Goal: Information Seeking & Learning: Learn about a topic

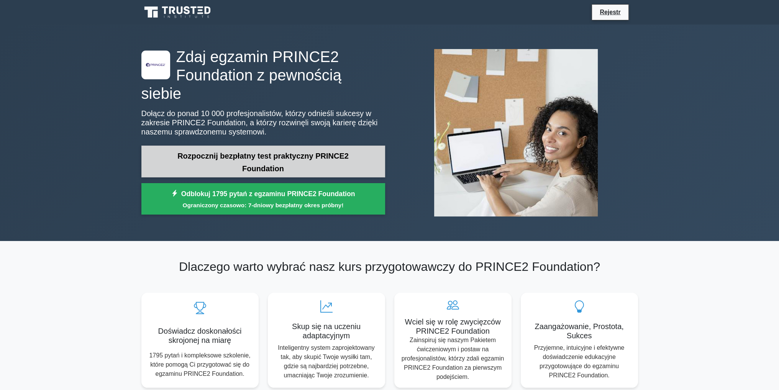
click at [323, 153] on link "Rozpocznij bezpłatny test praktyczny PRINCE2 Foundation" at bounding box center [263, 162] width 244 height 32
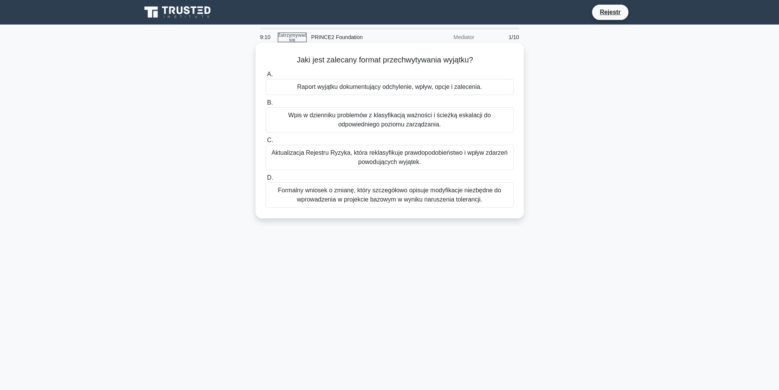
click at [316, 117] on font "Wpis w dzienniku problemów z klasyfikacją ważności i ścieżką eskalacji do odpow…" at bounding box center [389, 120] width 203 height 16
click at [265, 105] on input "B. Wpis w dzienniku problemów z klasyfikacją ważności i ścieżką eskalacji do od…" at bounding box center [265, 102] width 0 height 5
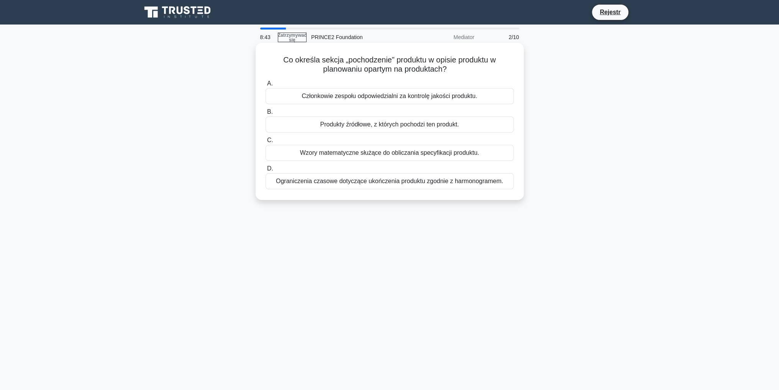
click at [342, 98] on font "Członkowie zespołu odpowiedzialni za kontrolę jakości produktu." at bounding box center [388, 96] width 175 height 7
click at [265, 86] on input "A. Członkowie zespołu odpowiedzialni za kontrolę jakości produktu." at bounding box center [265, 83] width 0 height 5
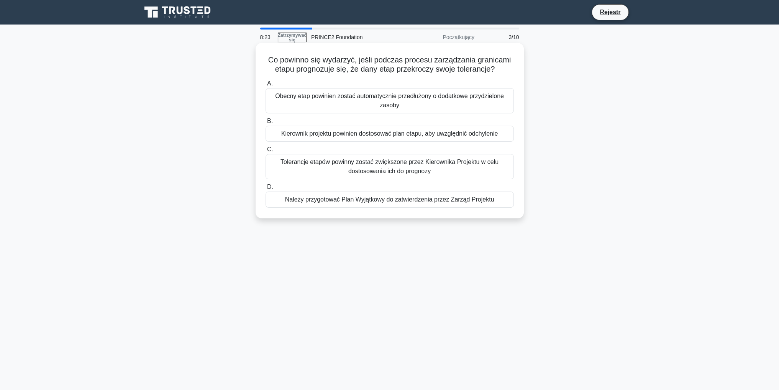
click at [345, 203] on font "Należy przygotować Plan Wyjątkowy do zatwierdzenia przez Zarząd Projektu" at bounding box center [389, 199] width 209 height 7
click at [265, 190] on input "D. Należy przygotować Plan Wyjątkowy do zatwierdzenia przez Zarząd Projektu" at bounding box center [265, 187] width 0 height 5
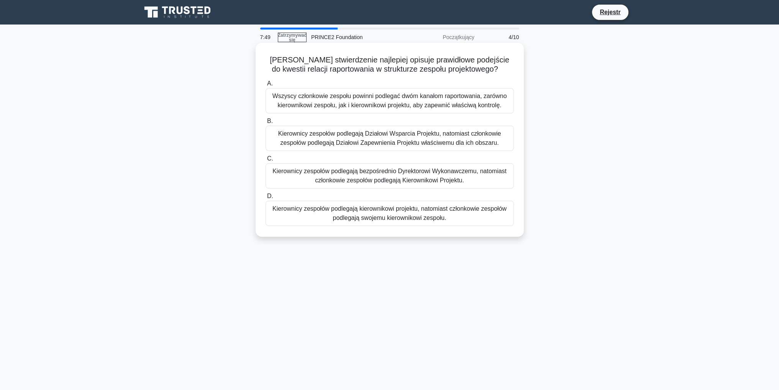
click at [307, 216] on font "Kierownicy zespołów podlegają kierownikowi projektu, natomiast członkowie zespo…" at bounding box center [389, 213] width 241 height 18
click at [265, 199] on input "D. Kierownicy zespołów podlegają kierownikowi projektu, natomiast członkowie ze…" at bounding box center [265, 196] width 0 height 5
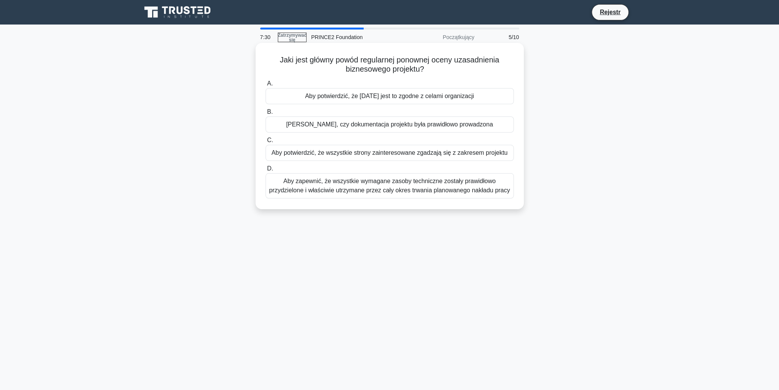
click at [360, 98] on font "Aby potwierdzić, że nadal jest to zgodne z celami organizacji" at bounding box center [389, 96] width 169 height 7
click at [265, 86] on input "A. Aby potwierdzić, że nadal jest to zgodne z celami organizacji" at bounding box center [265, 83] width 0 height 5
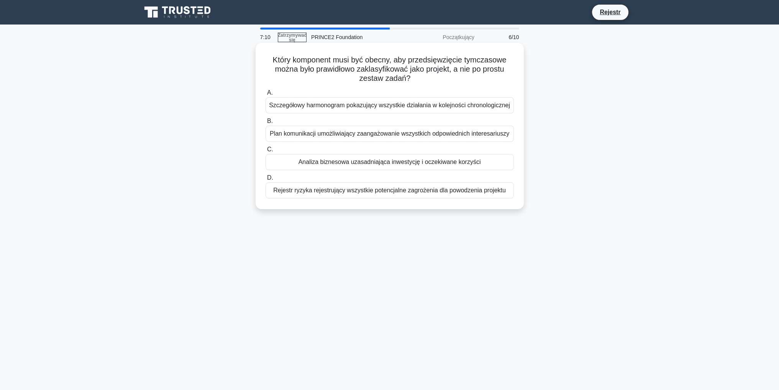
click at [352, 163] on font "Analiza biznesowa uzasadniająca inwestycję i oczekiwane korzyści" at bounding box center [389, 162] width 182 height 7
click at [265, 152] on input "C. Analiza biznesowa uzasadniająca inwestycję i oczekiwane korzyści" at bounding box center [265, 149] width 0 height 5
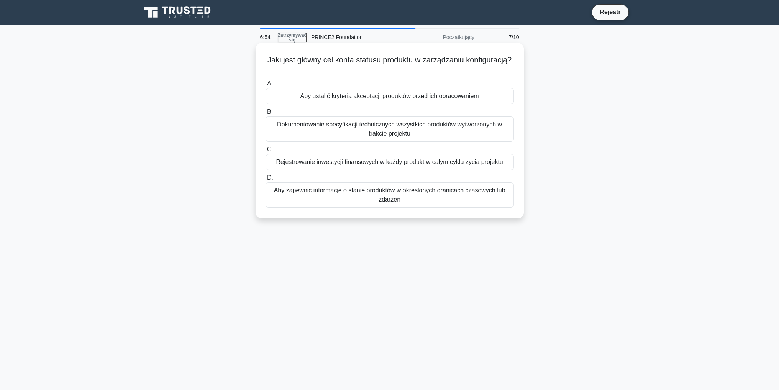
click at [460, 101] on font "Aby ustalić kryteria akceptacji produktów przed ich opracowaniem" at bounding box center [389, 96] width 178 height 9
click at [265, 86] on input "A. Aby ustalić kryteria akceptacji produktów przed ich opracowaniem" at bounding box center [265, 83] width 0 height 5
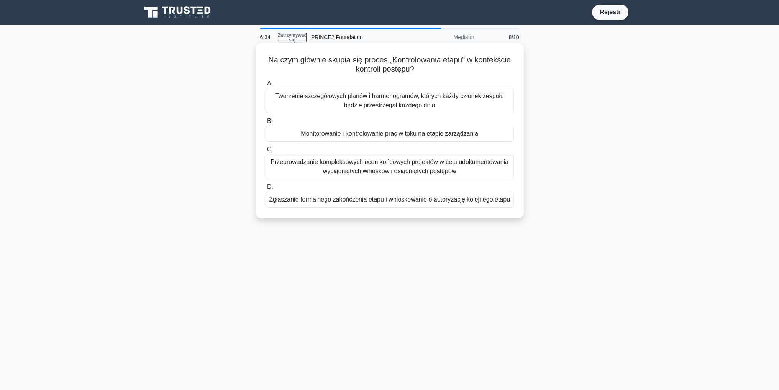
click at [371, 137] on font "Monitorowanie i kontrolowanie prac w toku na etapie zarządzania" at bounding box center [389, 133] width 177 height 7
click at [265, 124] on input "B. Monitorowanie i kontrolowanie prac w toku na etapie zarządzania" at bounding box center [265, 121] width 0 height 5
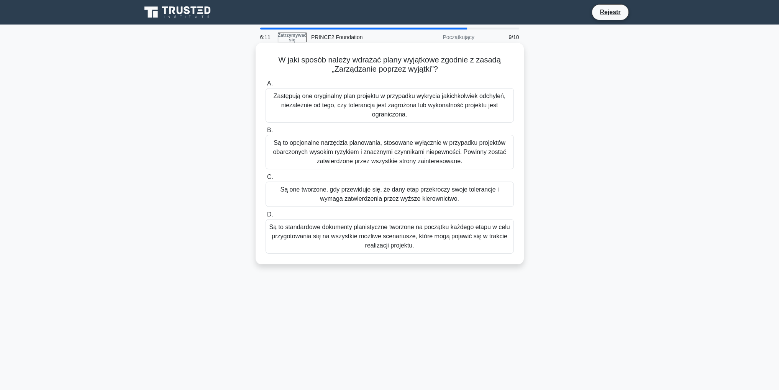
click at [310, 196] on font "Są one tworzone, gdy przewiduje się, że dany etap przekroczy swoje tolerancje i…" at bounding box center [389, 194] width 241 height 18
click at [265, 180] on input "C. Są one tworzone, gdy przewiduje się, że dany etap przekroczy swoje tolerancj…" at bounding box center [265, 177] width 0 height 5
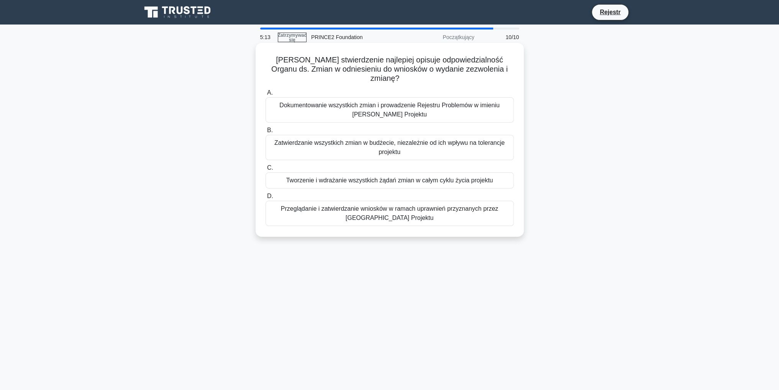
click at [289, 204] on font "Przeglądanie i zatwierdzanie wniosków w ramach uprawnień przyznanych przez Radę…" at bounding box center [389, 213] width 241 height 18
click at [265, 199] on input "D. Przeglądanie i zatwierdzanie wniosków w ramach uprawnień przyznanych przez R…" at bounding box center [265, 196] width 0 height 5
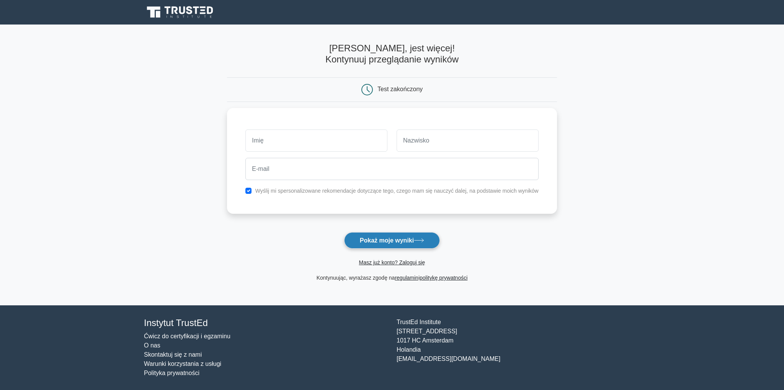
click at [390, 242] on font "Pokaż moje wyniki" at bounding box center [387, 240] width 54 height 7
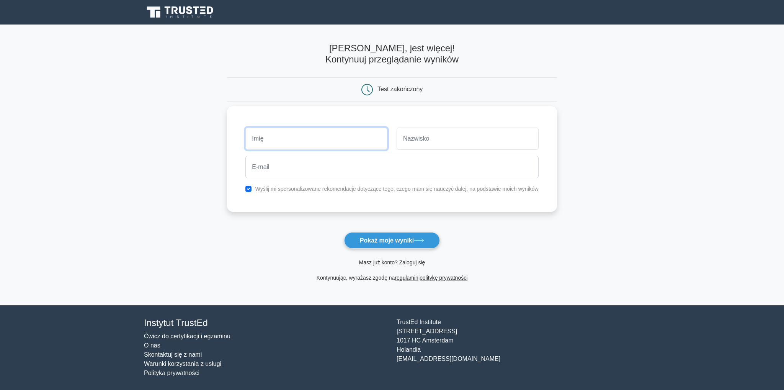
click at [311, 141] on input "text" at bounding box center [316, 139] width 142 height 22
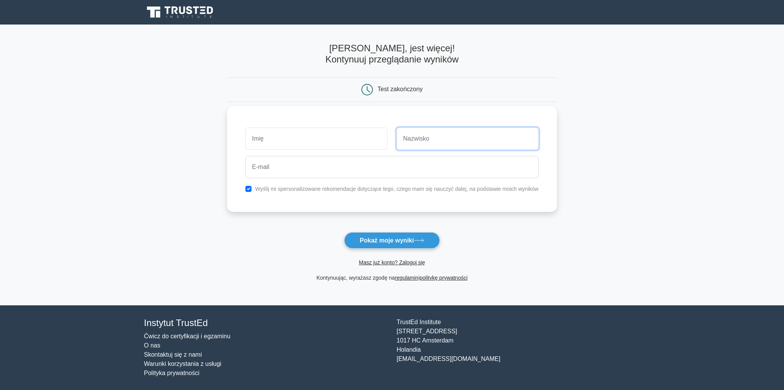
click at [452, 143] on input "text" at bounding box center [468, 139] width 142 height 22
type input "Dankowska"
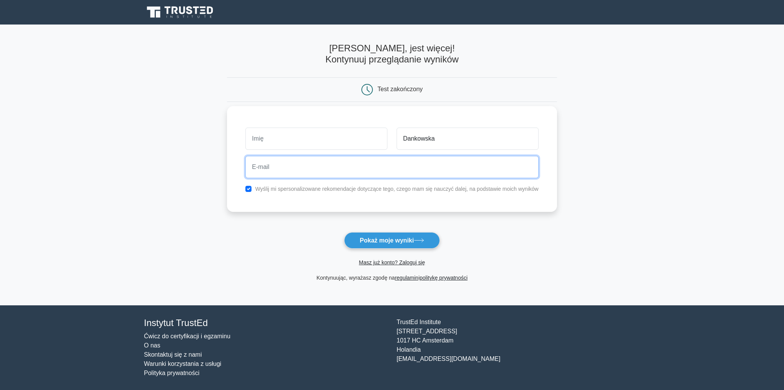
click at [358, 167] on input "email" at bounding box center [391, 167] width 293 height 22
type input "[PERSON_NAME][EMAIL_ADDRESS][DOMAIN_NAME]"
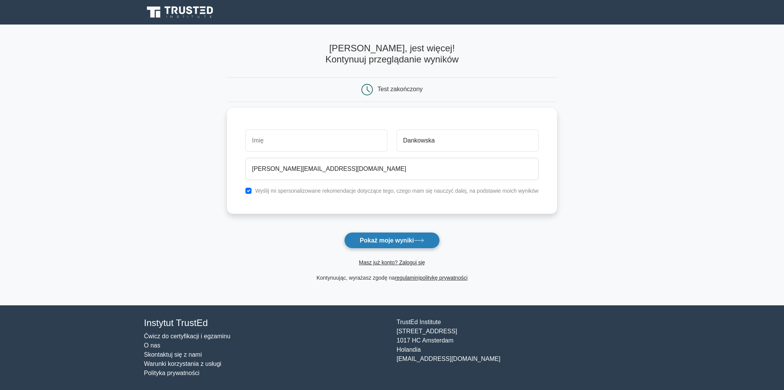
click at [395, 240] on font "Pokaż moje wyniki" at bounding box center [387, 240] width 54 height 7
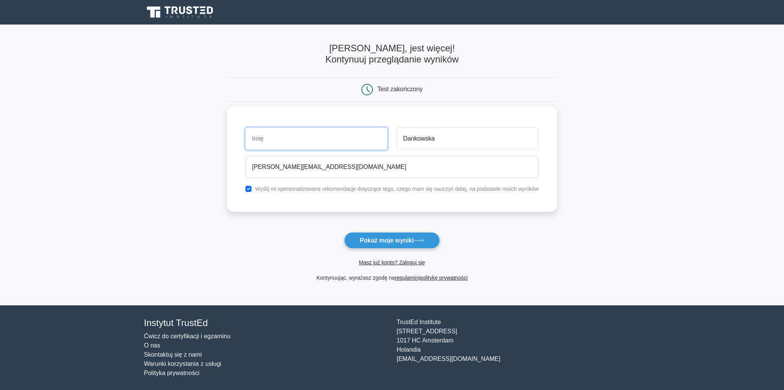
click at [346, 138] on input "text" at bounding box center [316, 139] width 142 height 22
type input "[PERSON_NAME]"
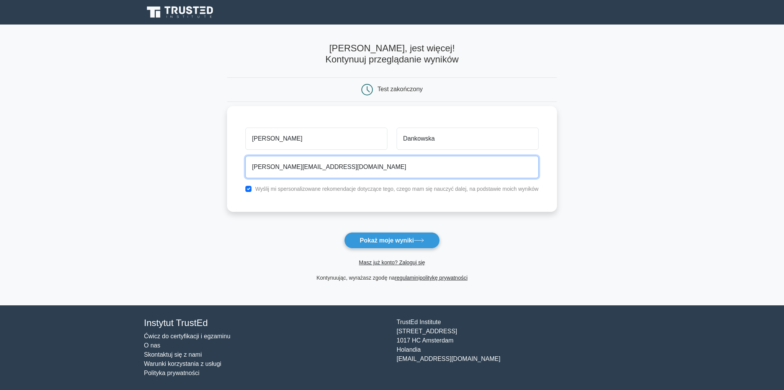
click at [404, 174] on input "[PERSON_NAME][EMAIL_ADDRESS][DOMAIN_NAME]" at bounding box center [391, 167] width 293 height 22
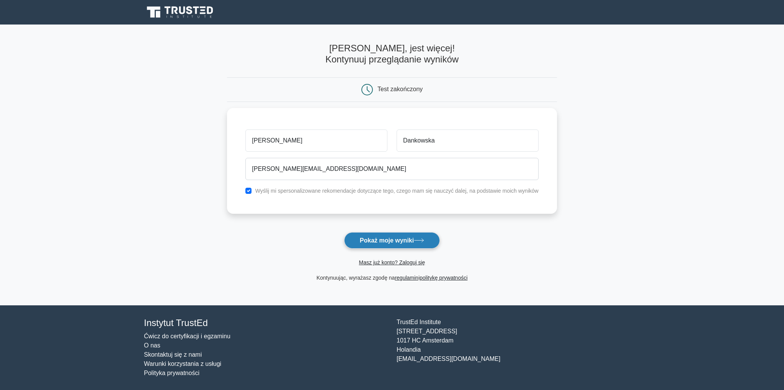
click at [398, 242] on font "Pokaż moje wyniki" at bounding box center [387, 240] width 54 height 7
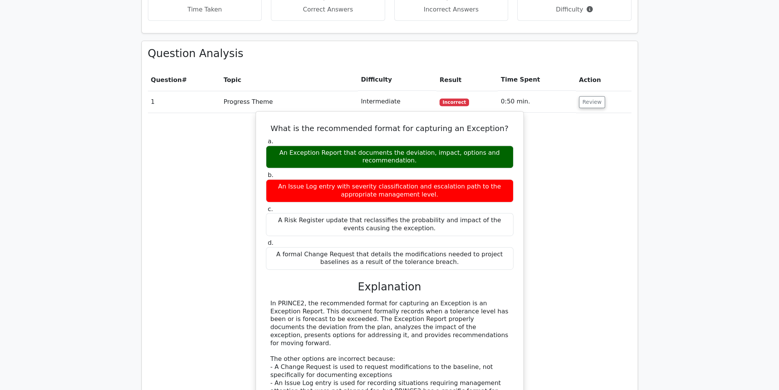
scroll to position [530, 0]
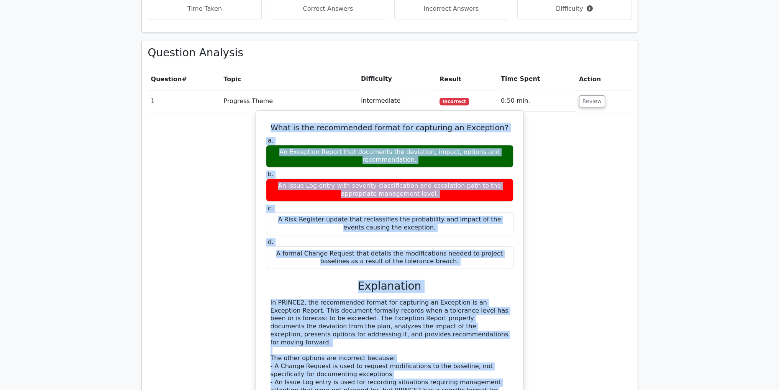
drag, startPoint x: 282, startPoint y: 98, endPoint x: 493, endPoint y: 369, distance: 343.6
click at [493, 369] on div "What is the recommended format for capturing an Exception? a. An Exception Repo…" at bounding box center [389, 280] width 261 height 333
copy div "What is the recommended format for capturing an Exception? a. An Exception Repo…"
click at [316, 170] on label "b. An Issue Log entry with severity classification and escalation path to the a…" at bounding box center [389, 185] width 247 height 31
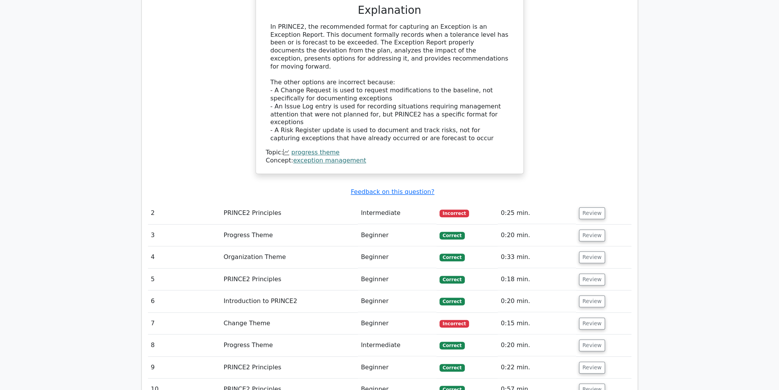
scroll to position [836, 0]
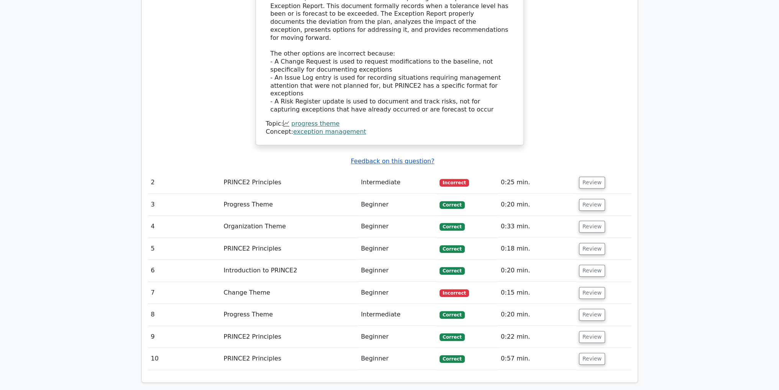
click at [397, 157] on u "Feedback on this question?" at bounding box center [391, 160] width 83 height 7
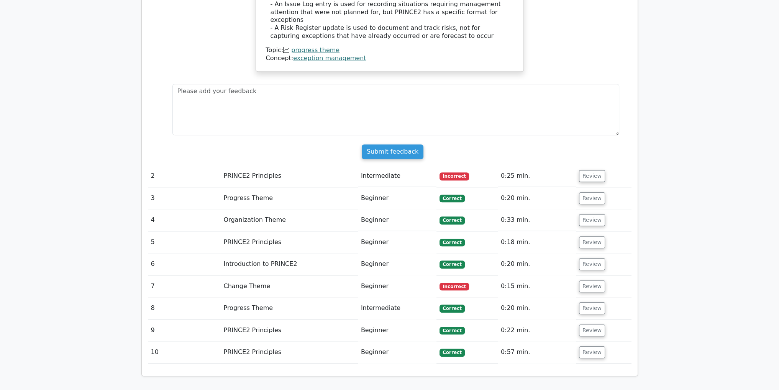
scroll to position [913, 0]
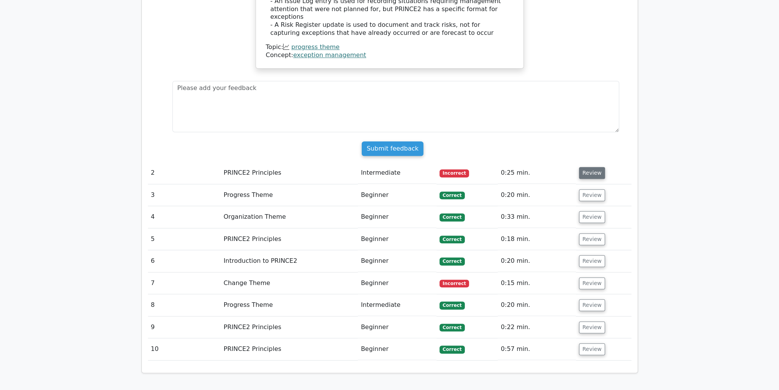
click at [595, 167] on button "Review" at bounding box center [592, 173] width 26 height 12
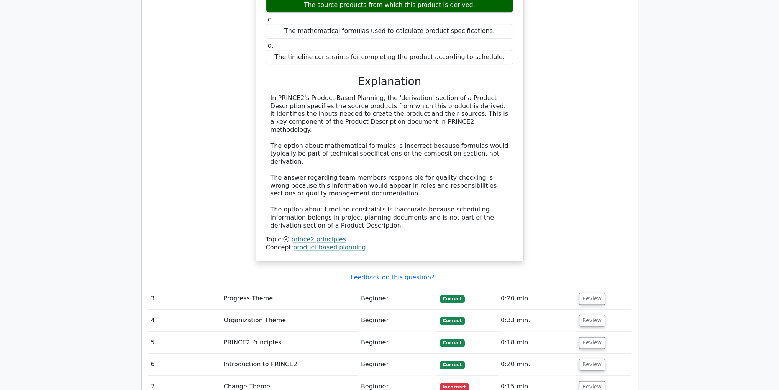
scroll to position [1181, 0]
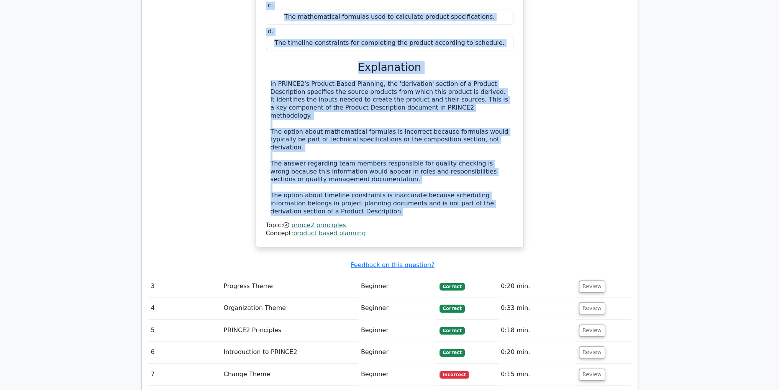
drag, startPoint x: 265, startPoint y: 152, endPoint x: 501, endPoint y: 147, distance: 235.6
click at [501, 147] on div "In Product-Based Planning, what does a product's 'derivation' section in the Pr…" at bounding box center [389, 81] width 261 height 326
copy div "In Product-Based Planning, what does a product's 'derivation' section in the Pr…"
click at [437, 116] on div "In PRINCE2's Product-Based Planning, the 'derivation' section of a Product Desc…" at bounding box center [389, 148] width 238 height 136
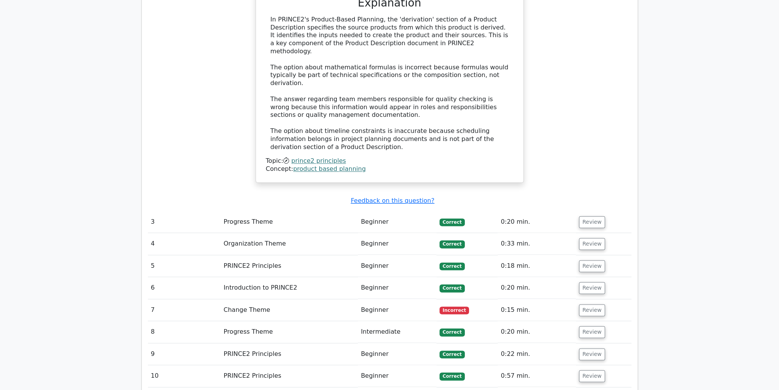
scroll to position [1258, 0]
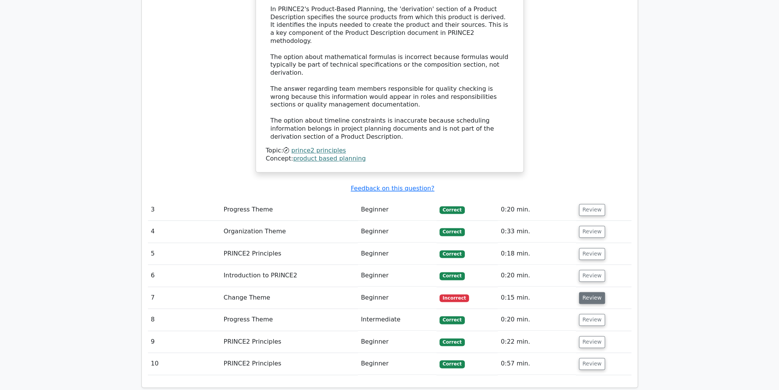
click at [591, 292] on button "Review" at bounding box center [592, 298] width 26 height 12
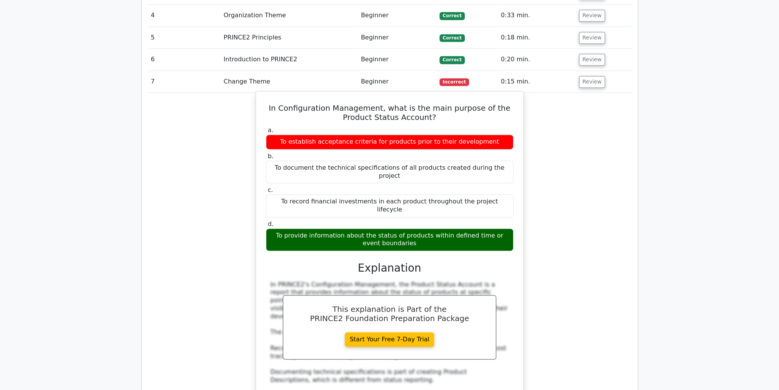
scroll to position [1449, 0]
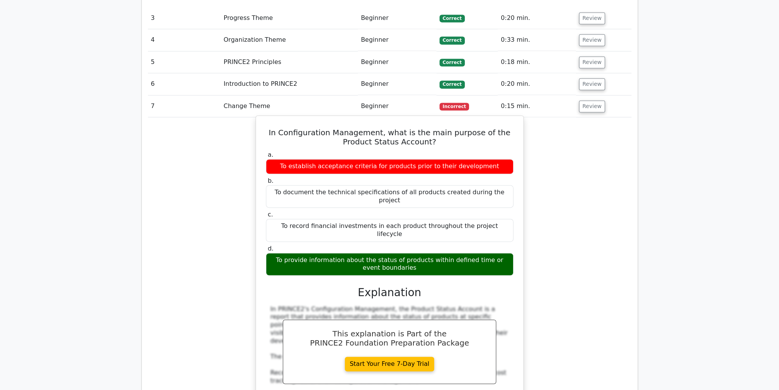
drag, startPoint x: 280, startPoint y: 69, endPoint x: 422, endPoint y: 189, distance: 186.1
click at [422, 189] on div "In Configuration Management, what is the main purpose of the Product Status Acc…" at bounding box center [389, 294] width 261 height 350
copy div "In Configuration Management, what is the main purpose of the Product Status Acc…"
